Goal: Information Seeking & Learning: Learn about a topic

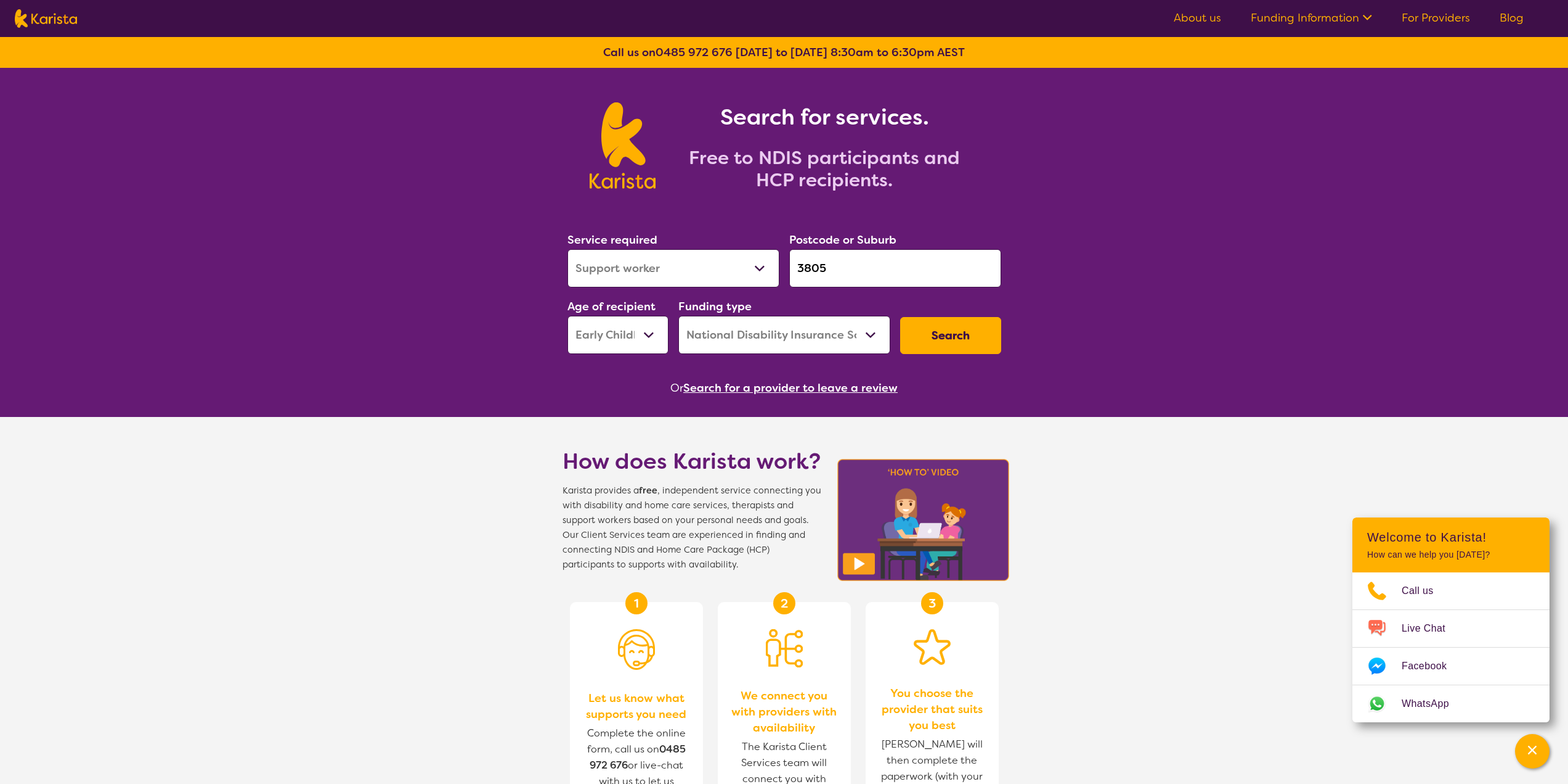
select select "Support worker"
select select "EC"
select select "NDIS"
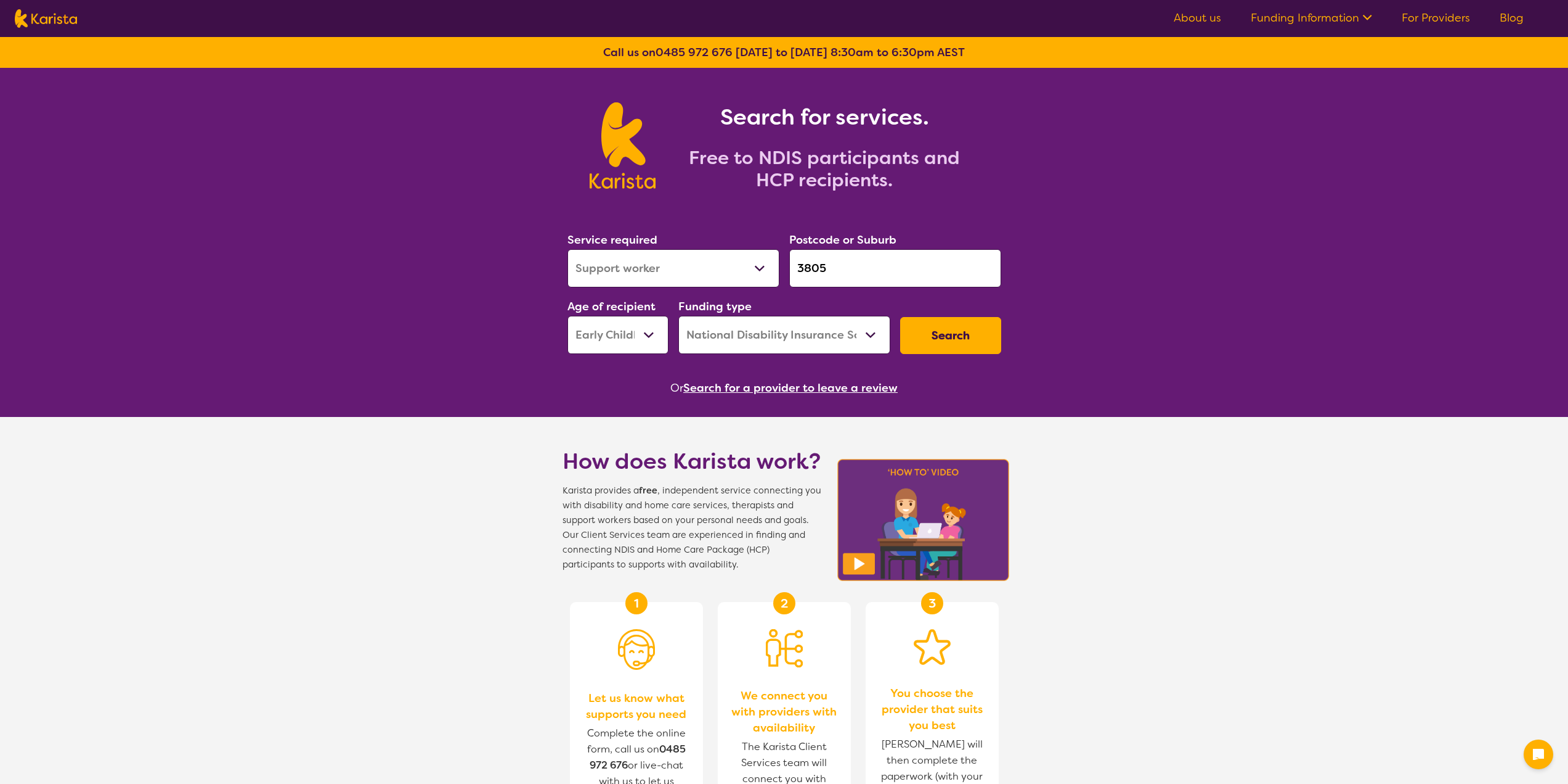
select select "Support worker"
select select "EC"
select select "NDIS"
select select "Support worker"
select select "EC"
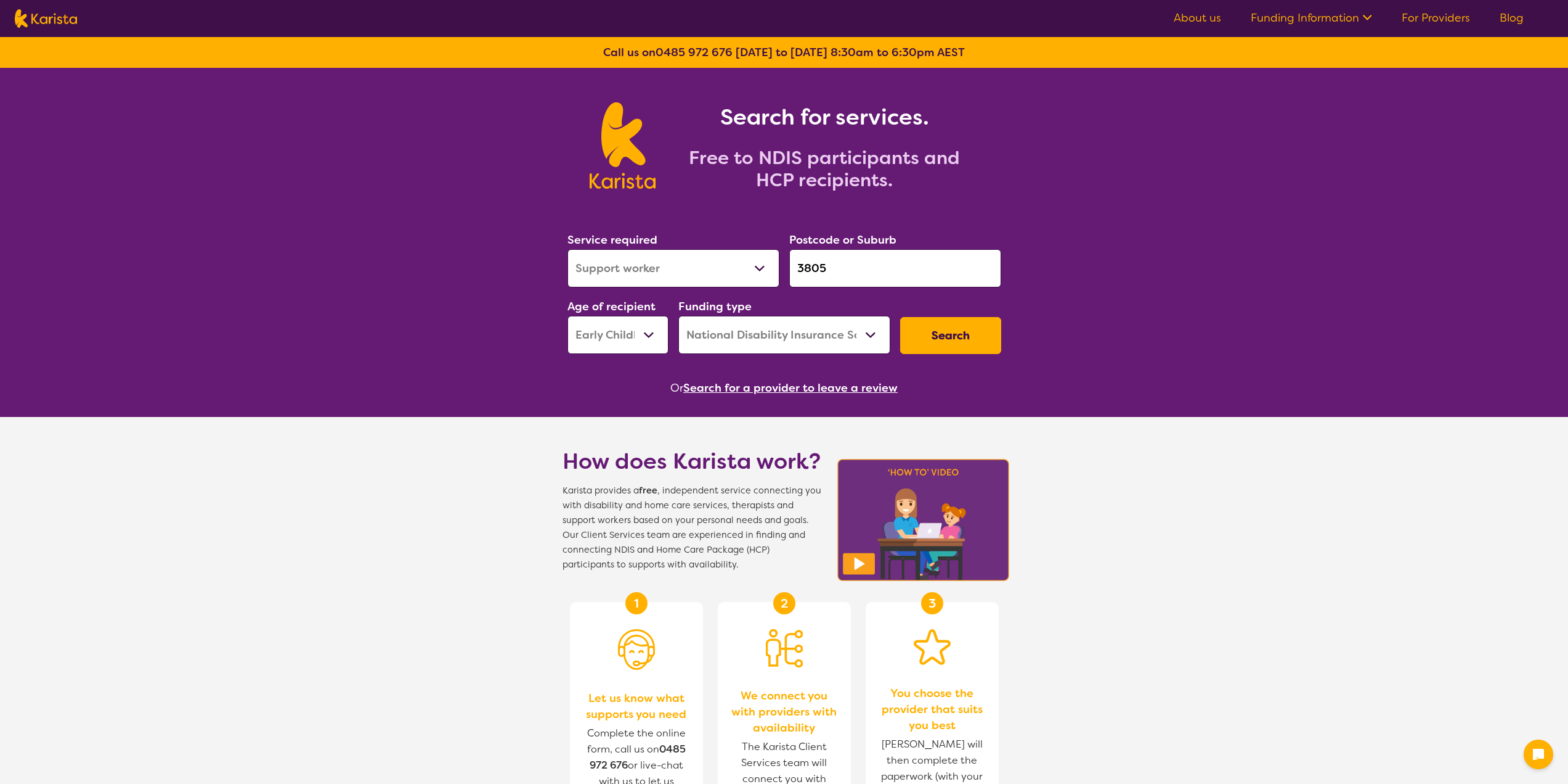
select select "NDIS"
click at [844, 266] on input "3805" at bounding box center [895, 268] width 212 height 38
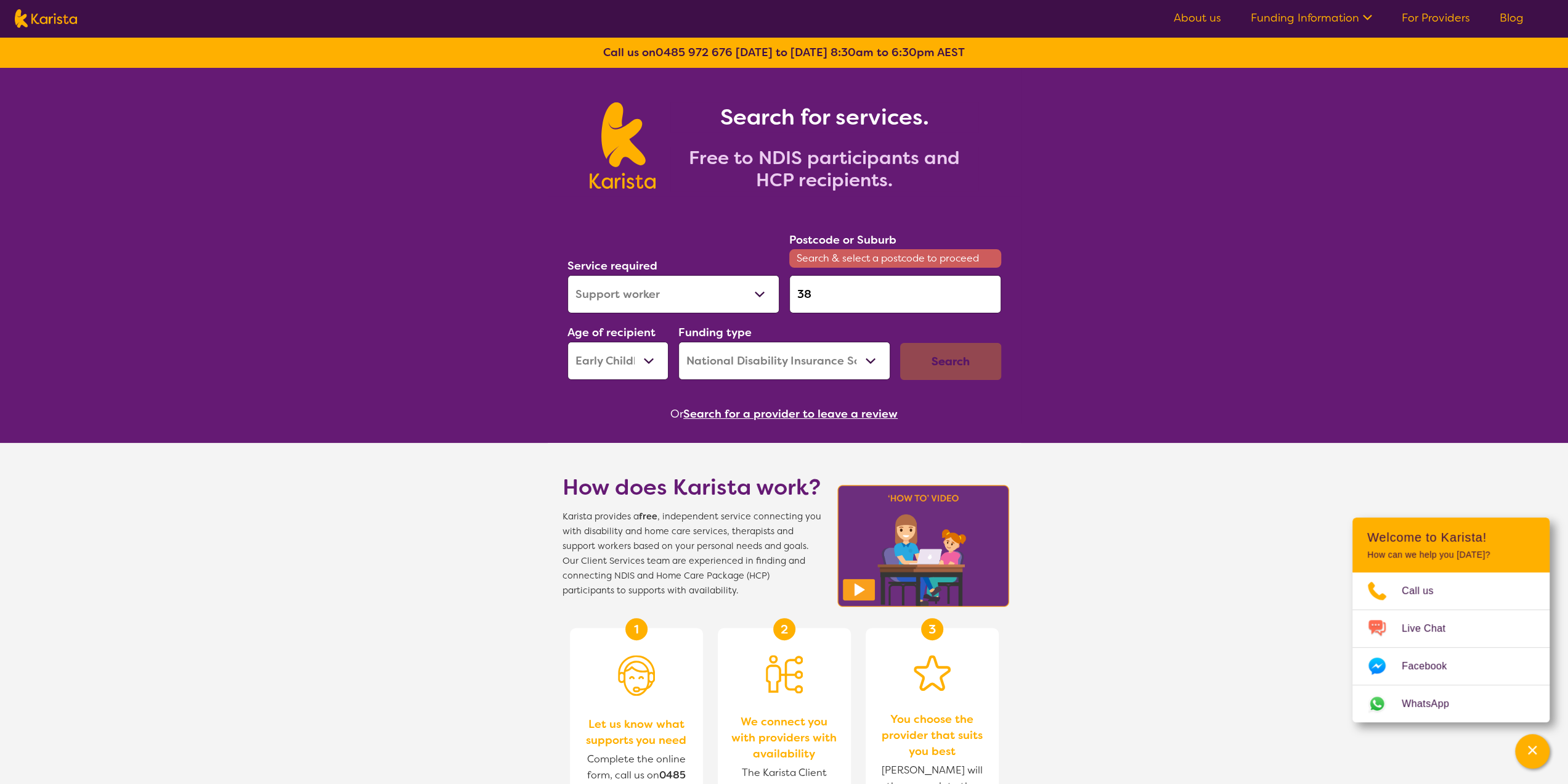
type input "3"
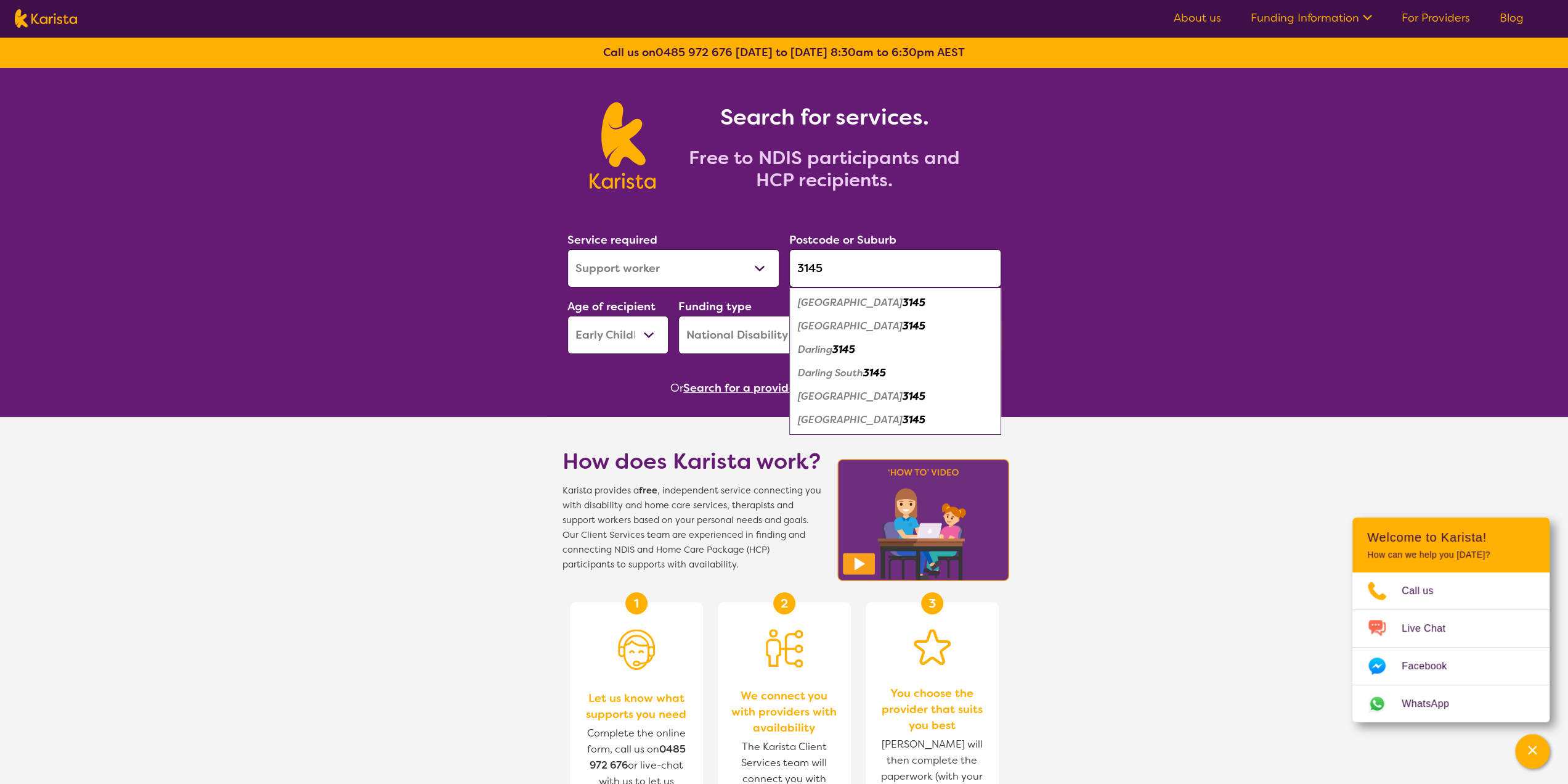
type input "3145"
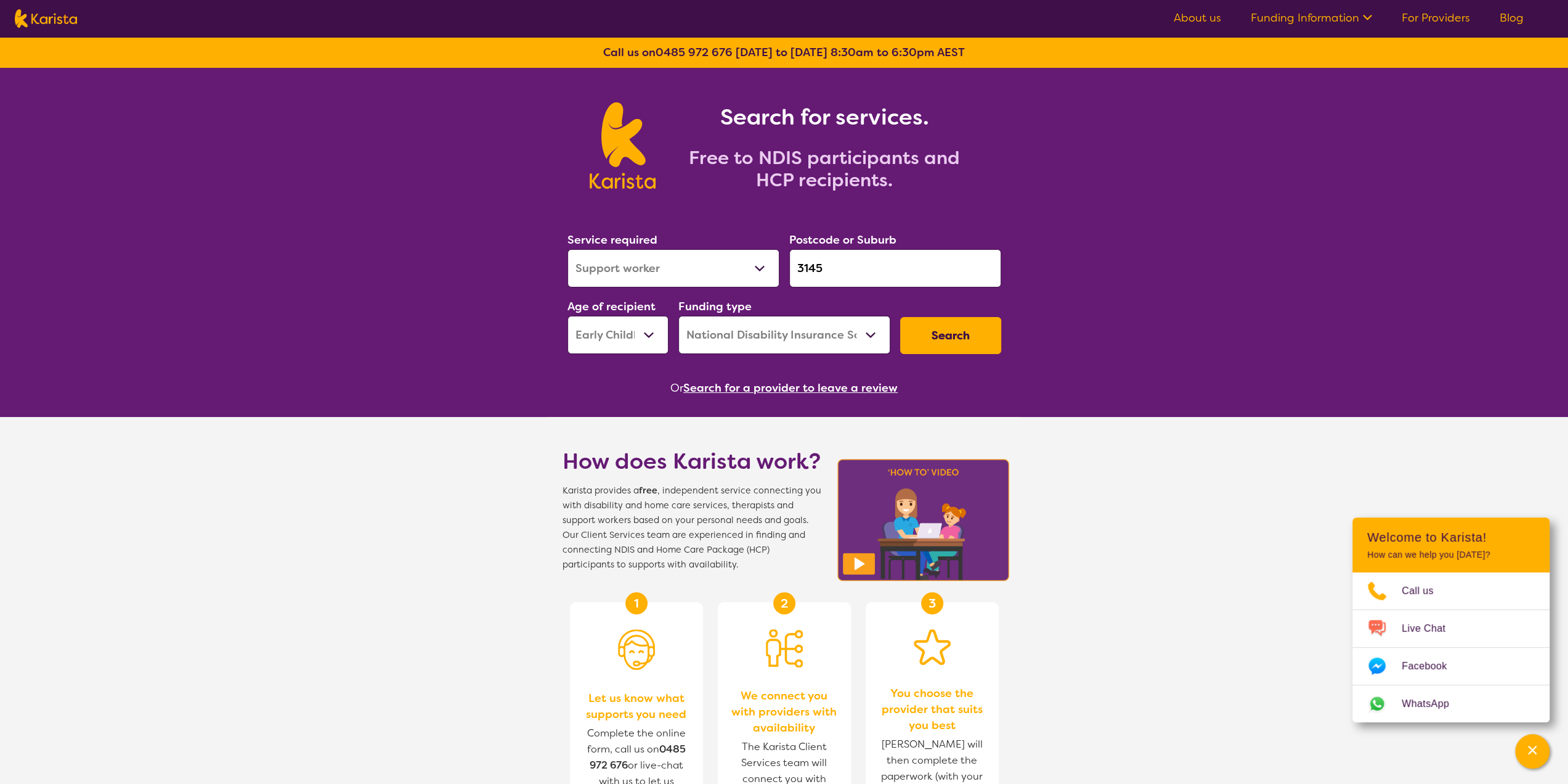
click at [636, 334] on select "Early Childhood - 0 to 9 Child - 10 to 11 Adolescent - 12 to 17 Adult - 18 to 6…" at bounding box center [618, 334] width 101 height 38
select select "AD"
click at [567, 315] on select "Early Childhood - 0 to 9 Child - 10 to 11 Adolescent - 12 to 17 Adult - 18 to 6…" at bounding box center [618, 334] width 101 height 38
click at [952, 336] on button "Search" at bounding box center [950, 336] width 101 height 37
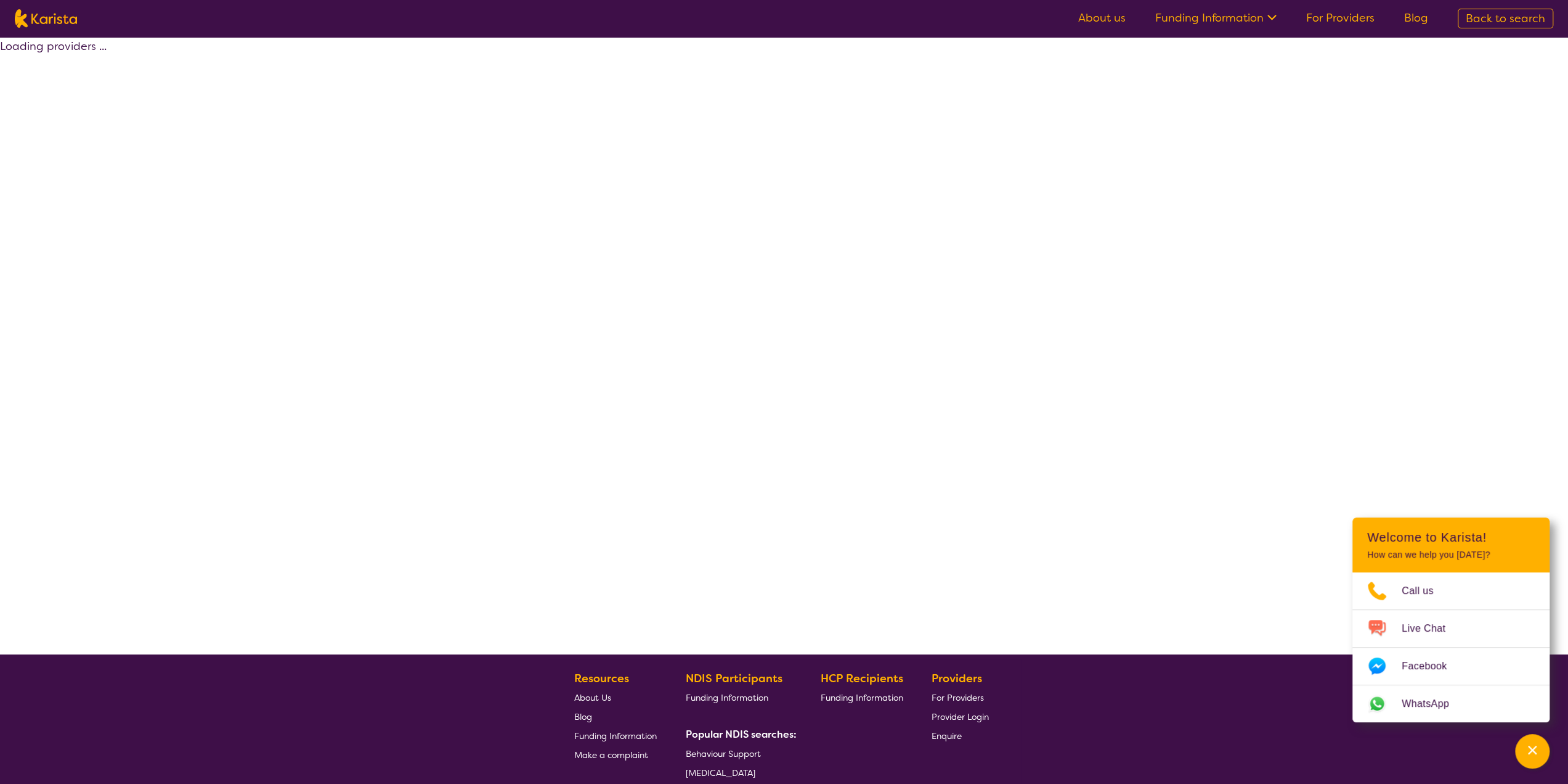
select select "by_score"
